Goal: Task Accomplishment & Management: Manage account settings

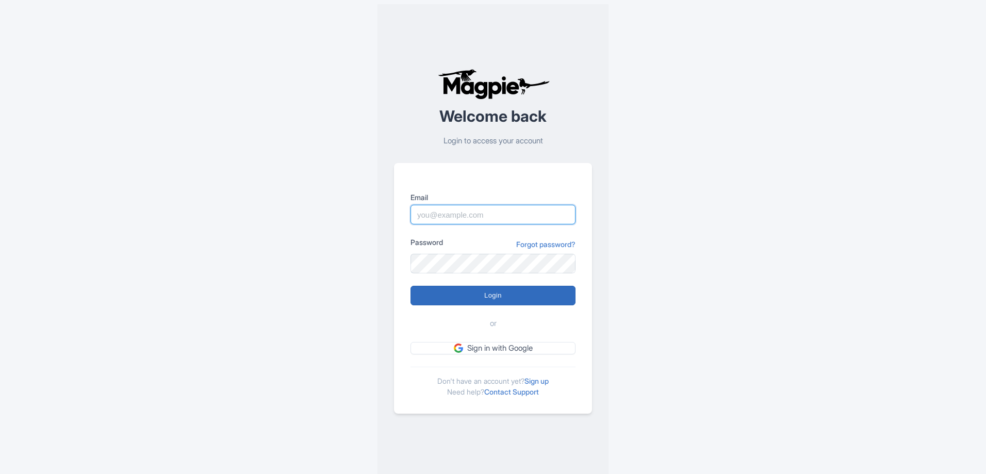
type input "[PERSON_NAME][EMAIL_ADDRESS][PERSON_NAME][DOMAIN_NAME]"
click at [546, 294] on input "Login" at bounding box center [493, 296] width 165 height 20
type input "Logging in..."
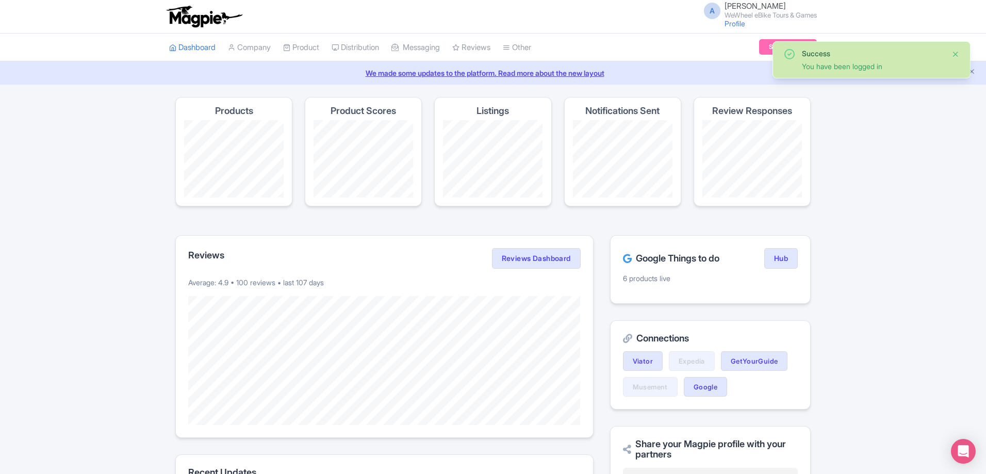
click at [955, 55] on button "Close" at bounding box center [956, 54] width 8 height 12
